Goal: Transaction & Acquisition: Book appointment/travel/reservation

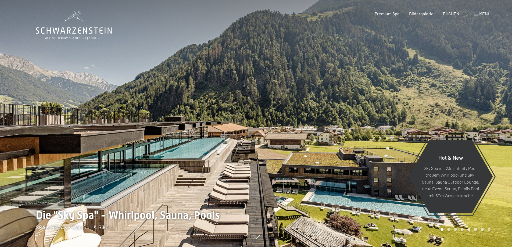
click at [482, 12] on span "Menü" at bounding box center [484, 13] width 11 height 5
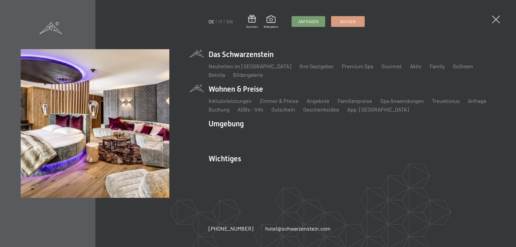
click at [240, 90] on li "Wohnen & Preise Inklusivleistungen [PERSON_NAME] & Preise Liste Angebote Liste …" at bounding box center [352, 98] width 287 height 29
click at [286, 99] on link "Zimmer & Preise" at bounding box center [279, 101] width 39 height 6
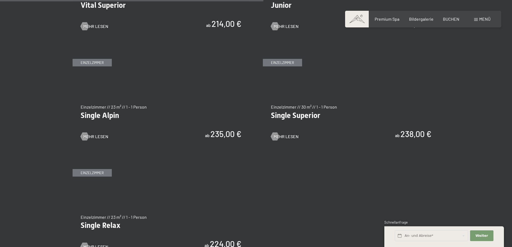
scroll to position [753, 0]
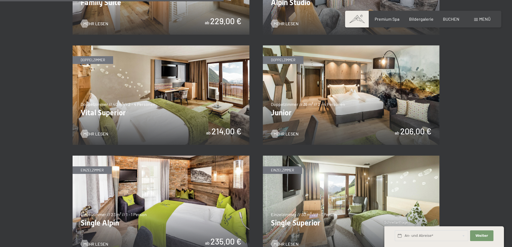
click at [344, 85] on img at bounding box center [351, 94] width 177 height 99
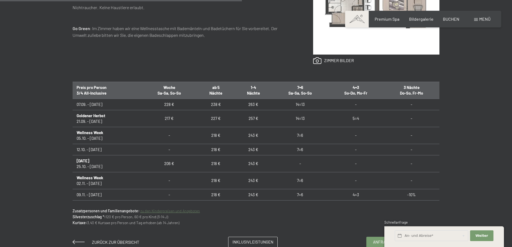
scroll to position [323, 0]
